Goal: Register for event/course

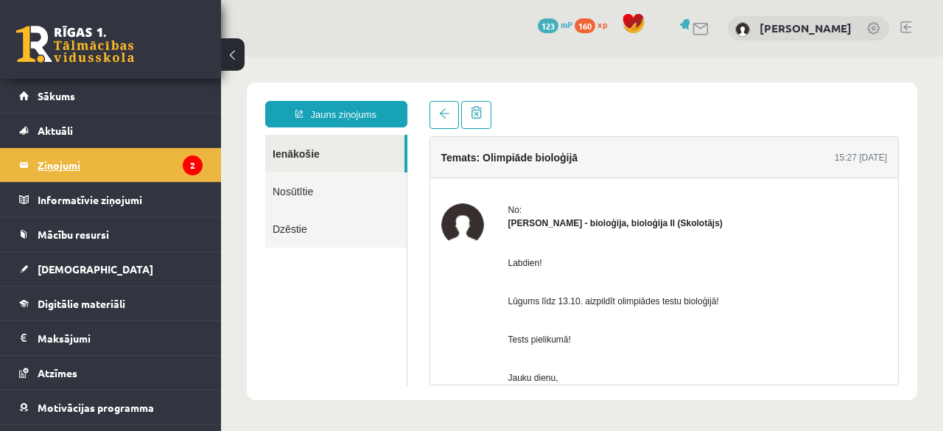
scroll to position [203, 0]
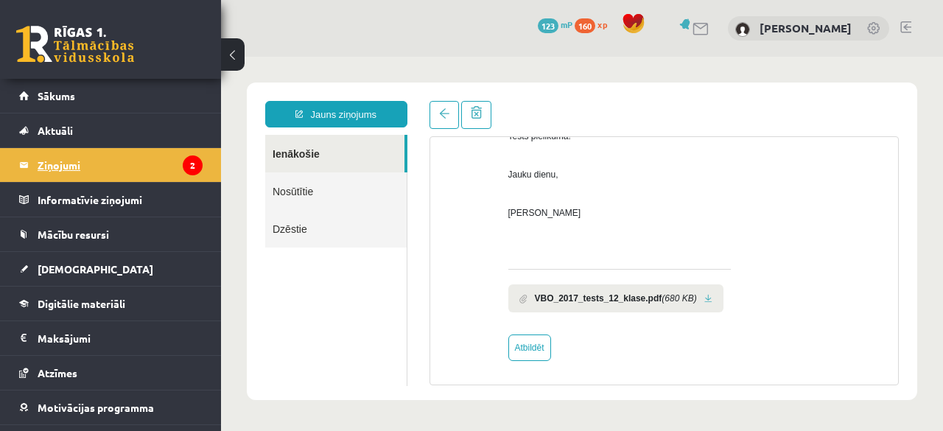
click at [112, 157] on legend "Ziņojumi 2" at bounding box center [120, 165] width 165 height 34
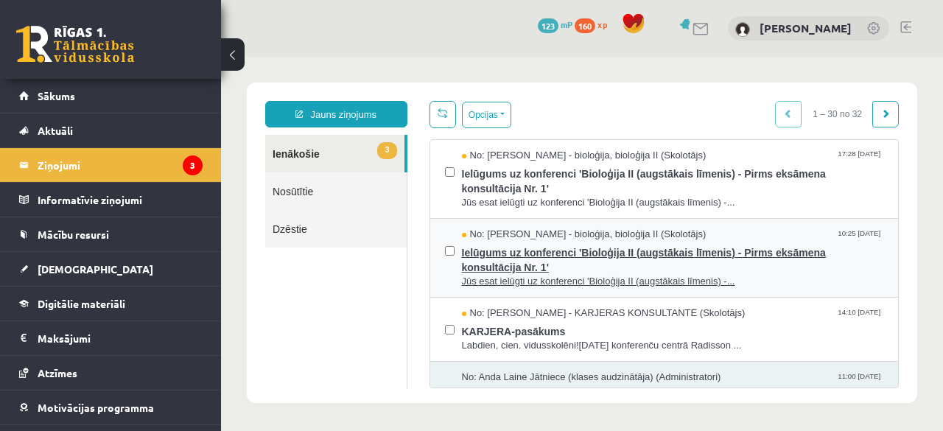
scroll to position [0, 0]
click at [559, 266] on span "Ielūgums uz konferenci 'Bioloģija II (augstākais līmenis) - Pirms eksāmena kons…" at bounding box center [673, 258] width 422 height 33
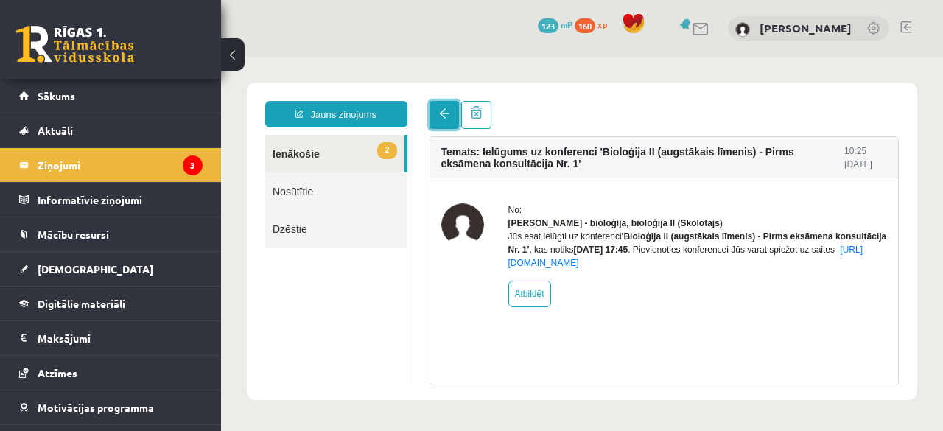
click at [435, 117] on link at bounding box center [444, 115] width 29 height 28
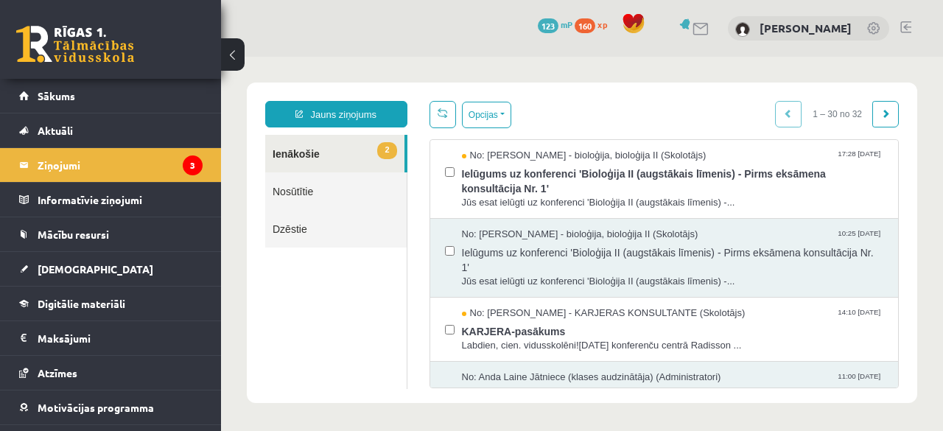
click at [447, 125] on link at bounding box center [443, 114] width 27 height 27
click at [571, 324] on span "KARJERA-pasākums" at bounding box center [673, 330] width 422 height 18
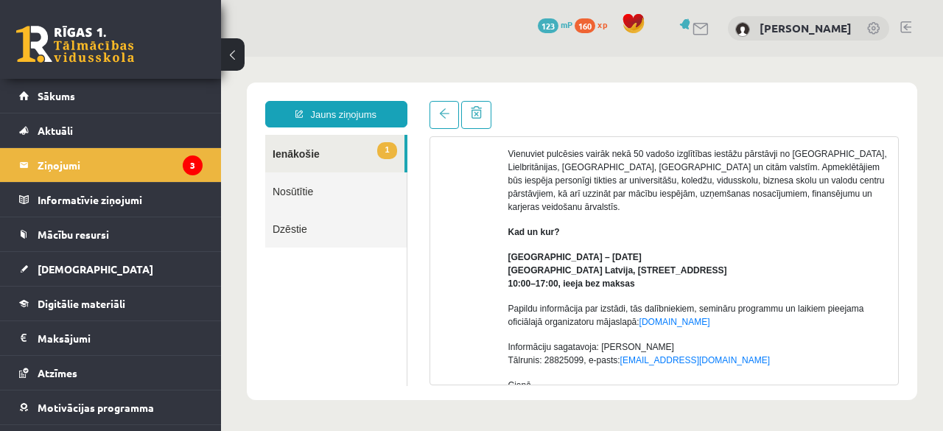
scroll to position [186, 0]
click at [433, 122] on link at bounding box center [444, 115] width 29 height 28
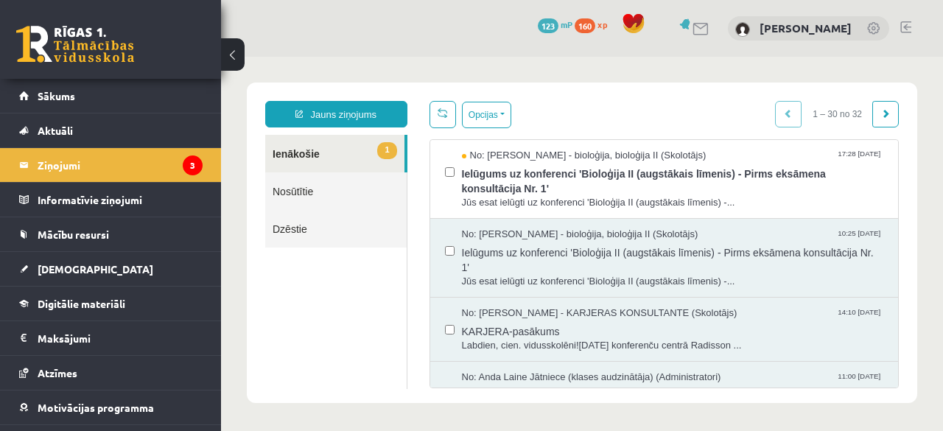
scroll to position [0, 0]
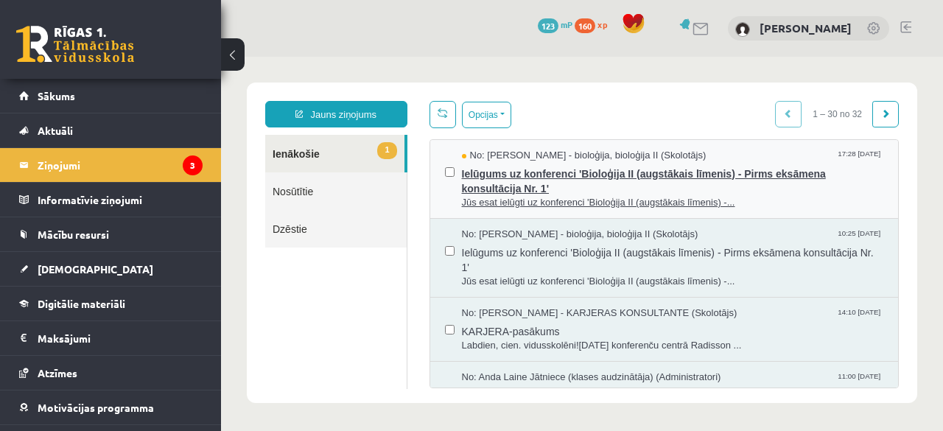
click at [506, 168] on span "Ielūgums uz konferenci 'Bioloģija II (augstākais līmenis) - Pirms eksāmena kons…" at bounding box center [673, 179] width 422 height 33
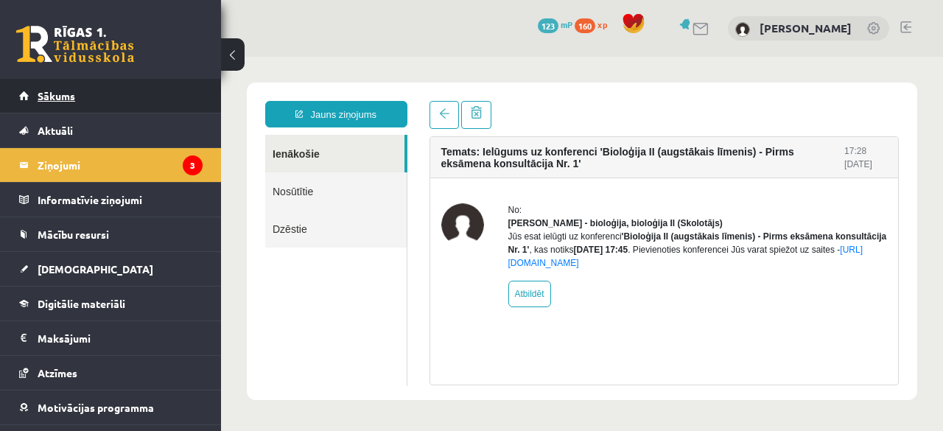
click at [71, 88] on link "Sākums" at bounding box center [110, 96] width 183 height 34
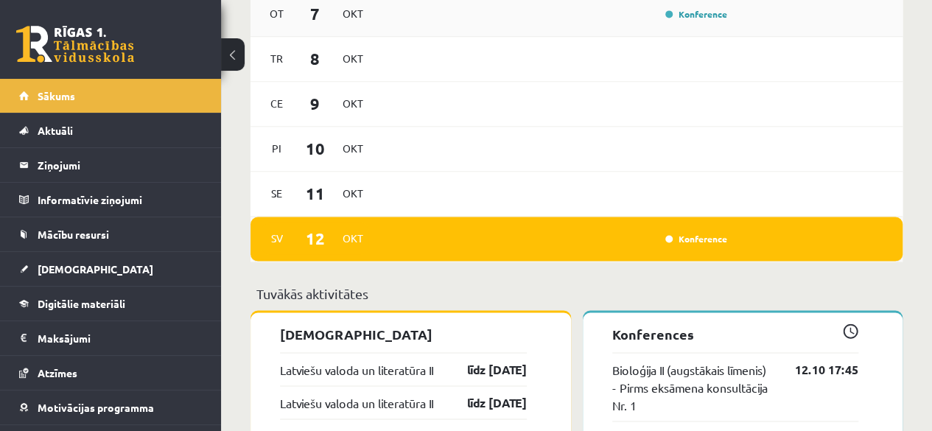
scroll to position [1063, 0]
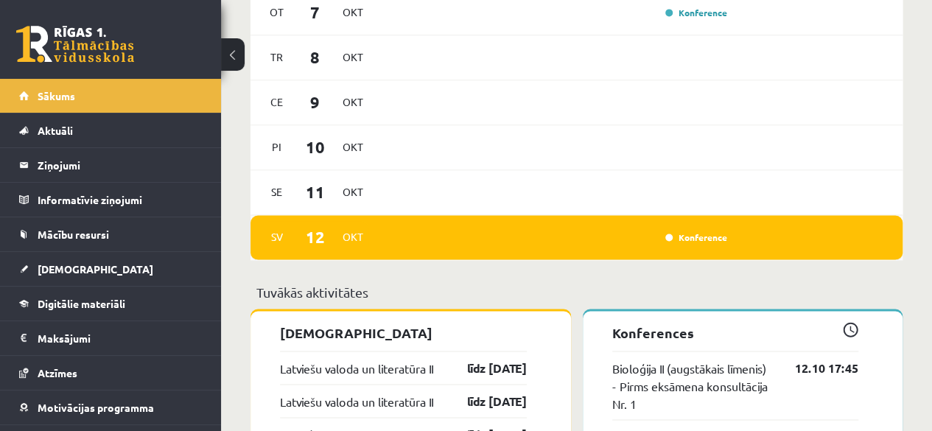
click at [433, 242] on div "Konference" at bounding box center [556, 237] width 353 height 16
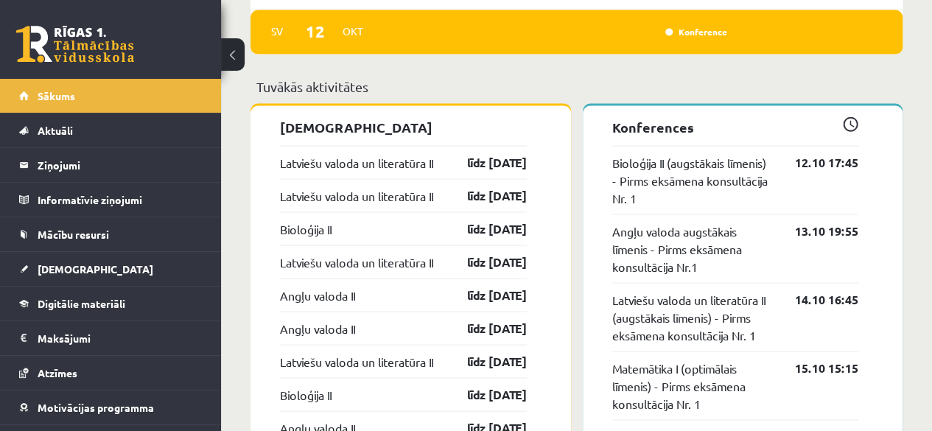
scroll to position [1270, 0]
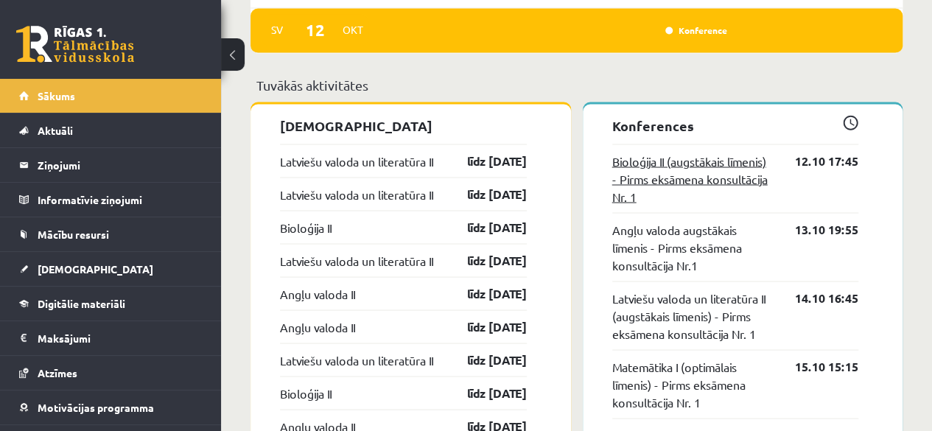
click at [699, 178] on link "Bioloģija II (augstākais līmenis) - Pirms eksāmena konsultācija Nr. 1" at bounding box center [692, 178] width 161 height 53
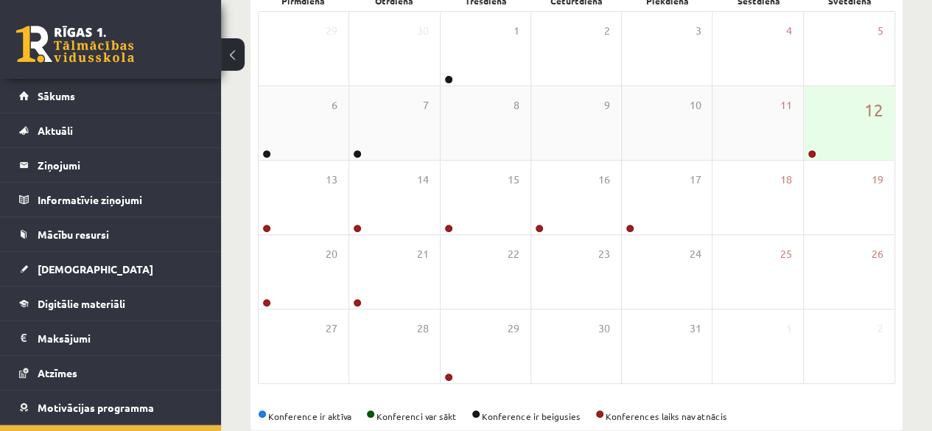
scroll to position [242, 0]
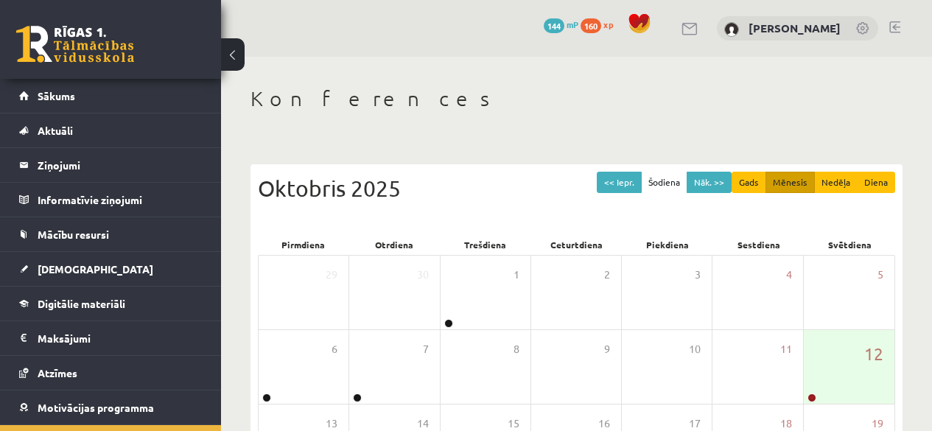
scroll to position [236, 0]
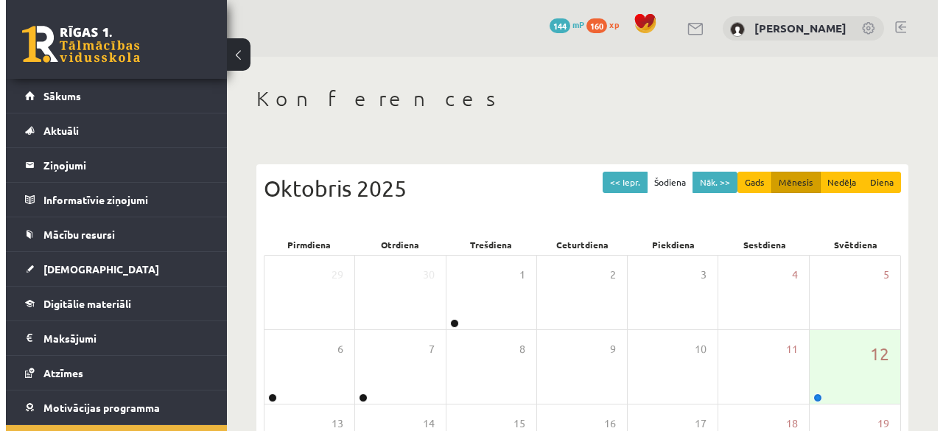
scroll to position [237, 0]
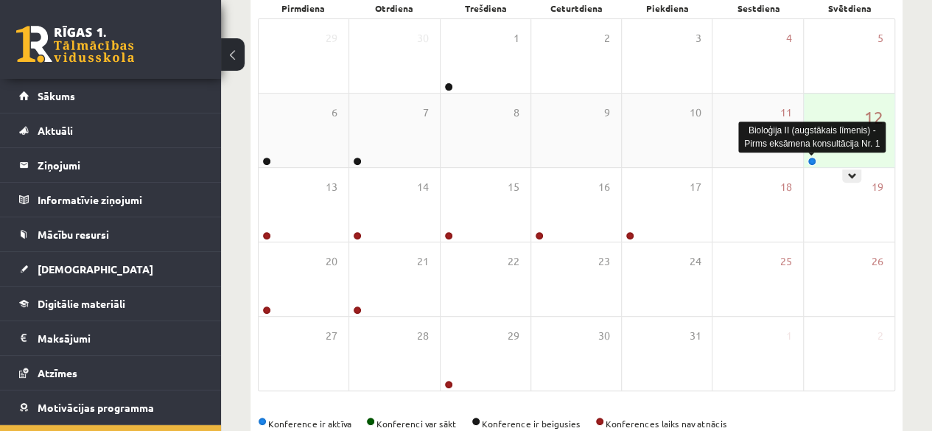
click at [808, 160] on link at bounding box center [812, 161] width 9 height 9
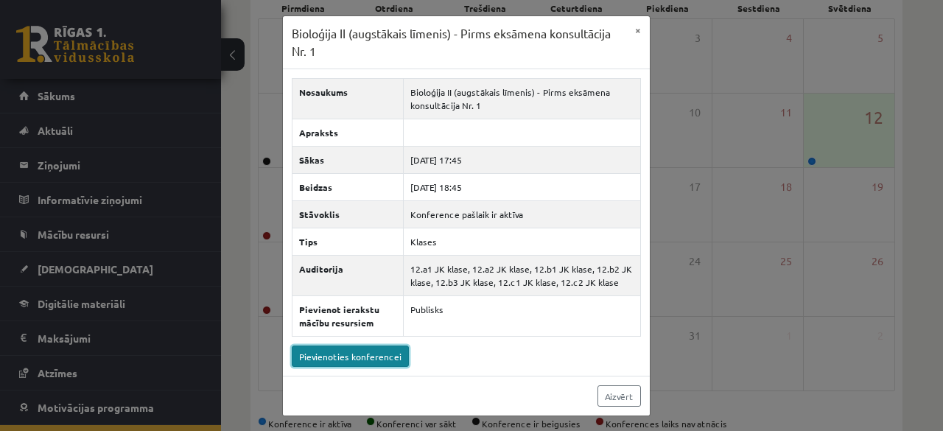
click at [351, 346] on link "Pievienoties konferencei" at bounding box center [350, 356] width 117 height 21
